Goal: Find specific page/section: Find specific page/section

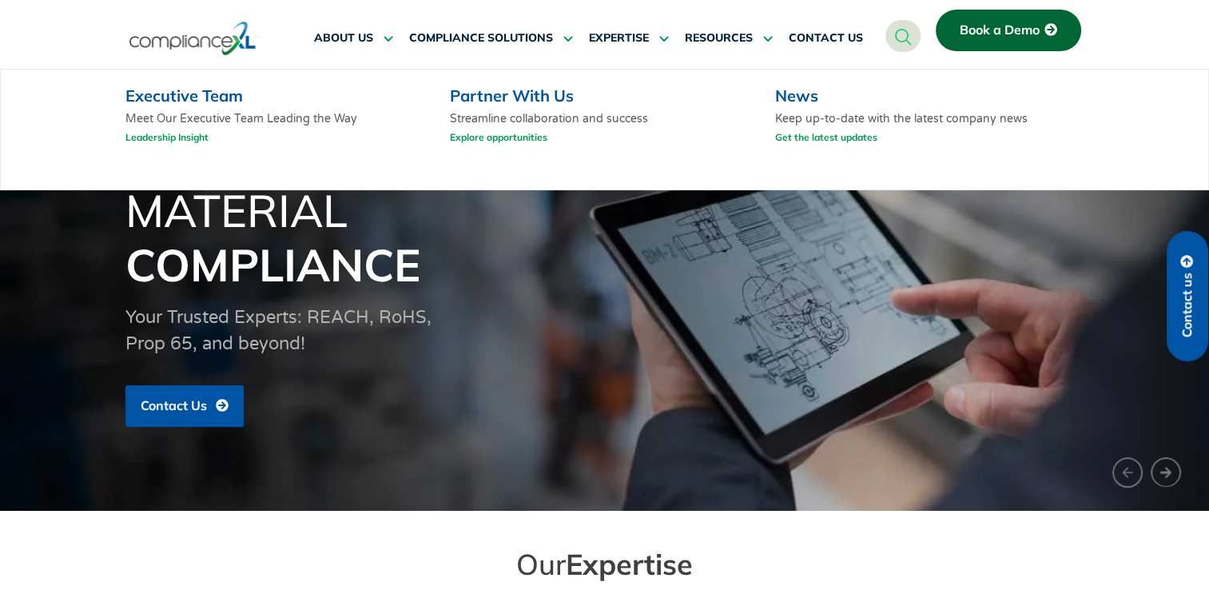
click at [177, 141] on link "Leadership Insight" at bounding box center [166, 137] width 83 height 20
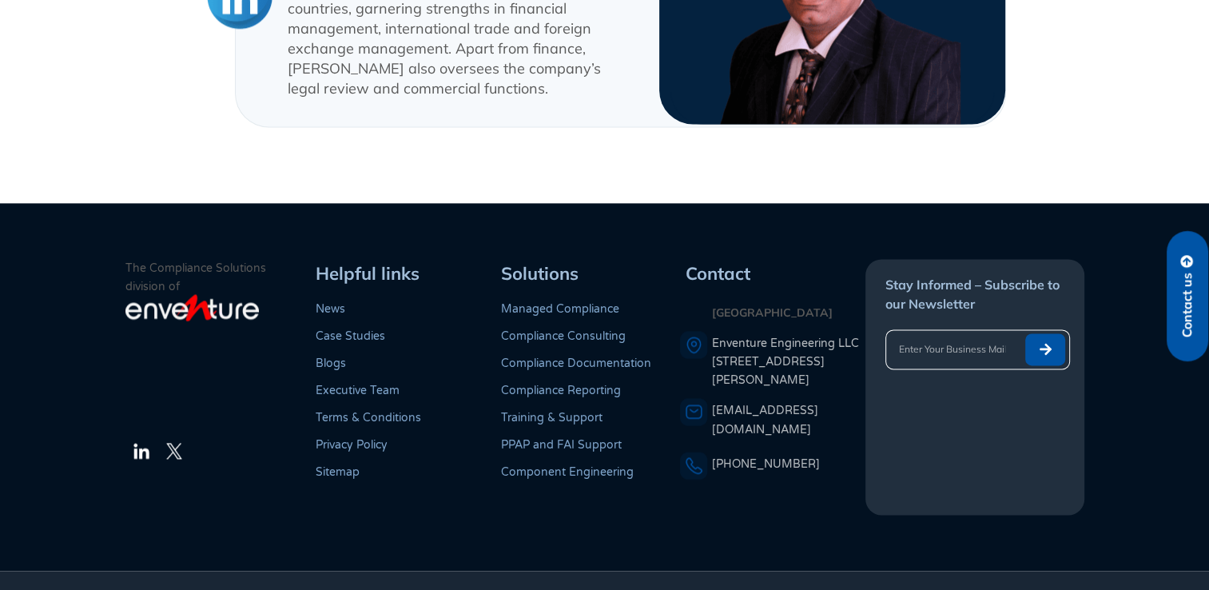
scroll to position [2156, 0]
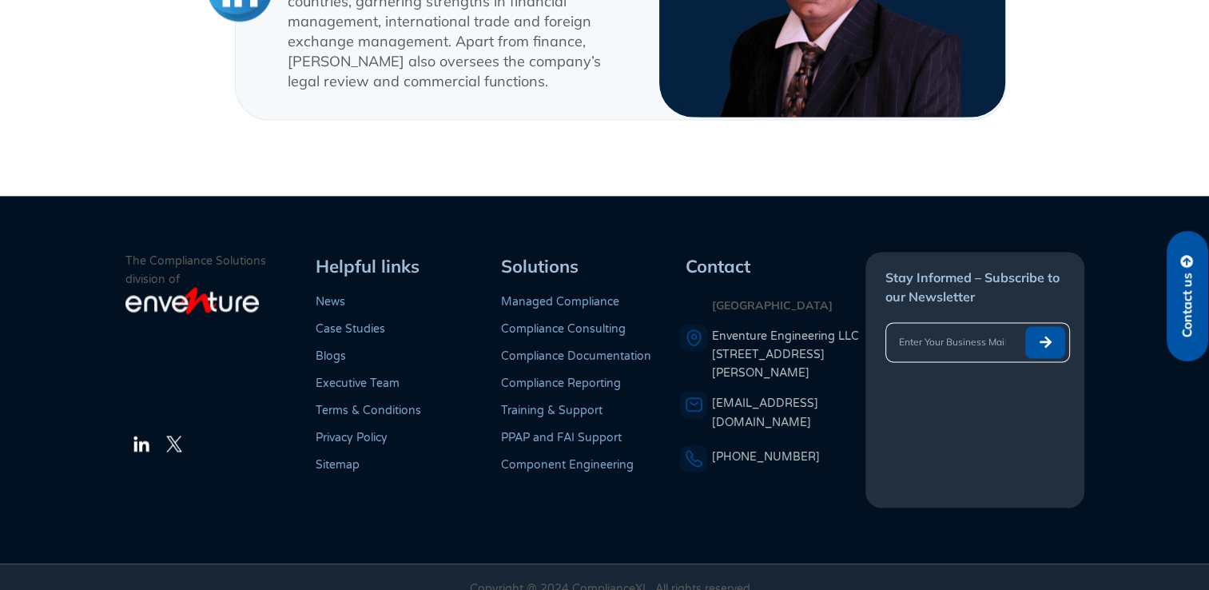
click at [850, 563] on footer "Copyright @ 2024 ComplianceXL. All rights reserved" at bounding box center [604, 587] width 1209 height 49
click at [174, 436] on img at bounding box center [174, 444] width 16 height 16
click at [141, 434] on img at bounding box center [141, 443] width 19 height 19
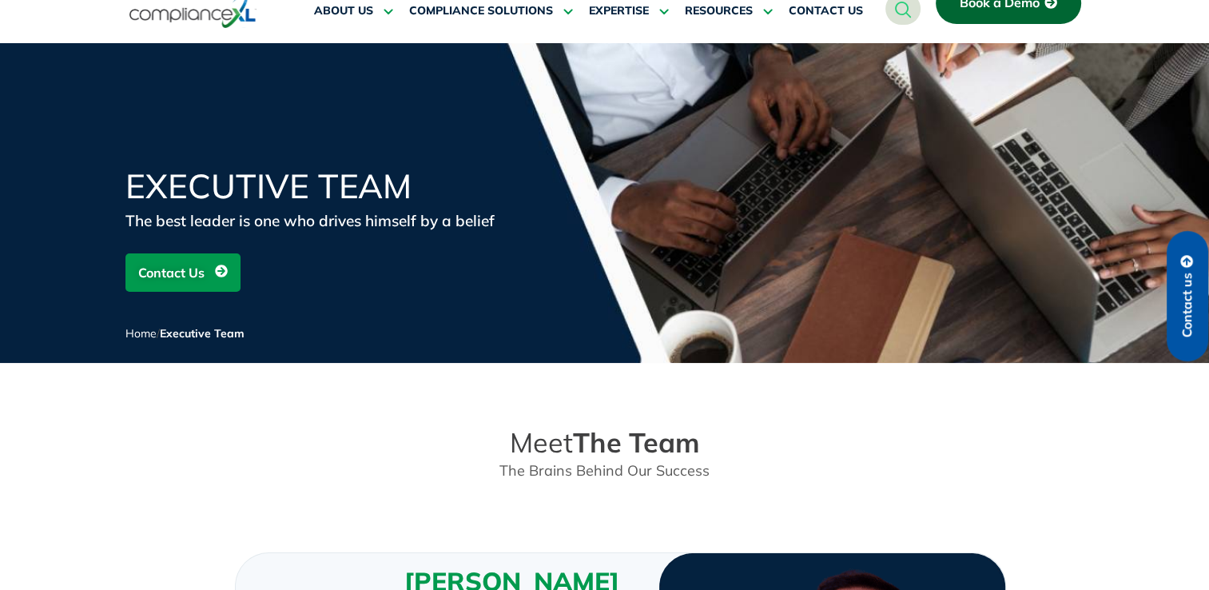
scroll to position [0, 0]
